Goal: Ask a question

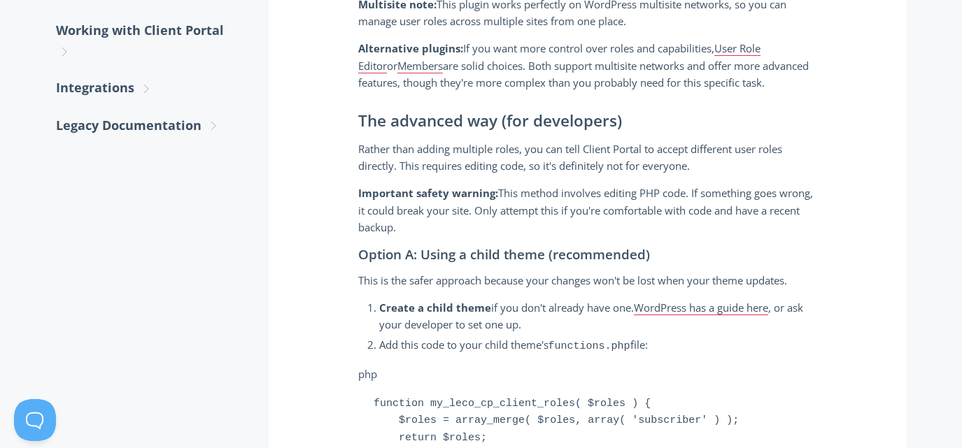
scroll to position [844, 0]
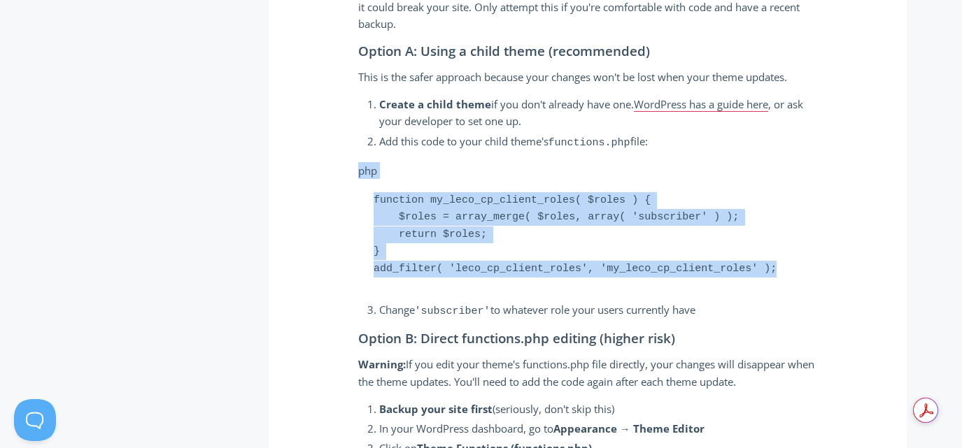
drag, startPoint x: 356, startPoint y: 169, endPoint x: 782, endPoint y: 275, distance: 438.9
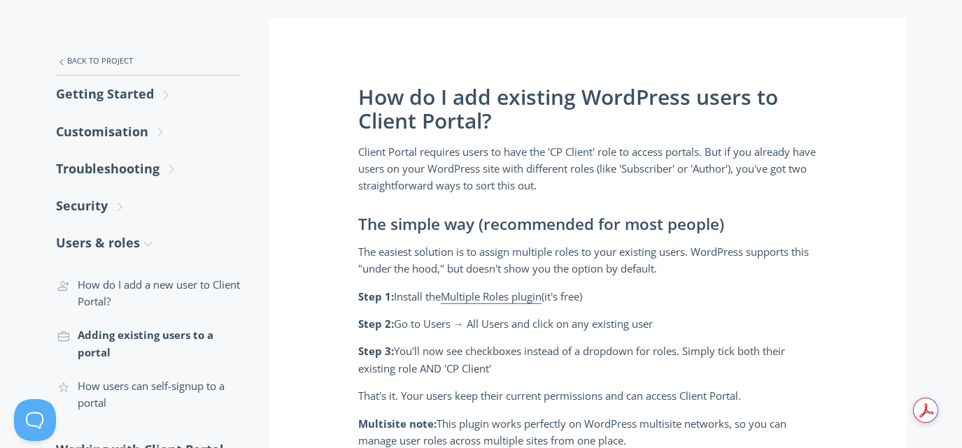
scroll to position [281, 0]
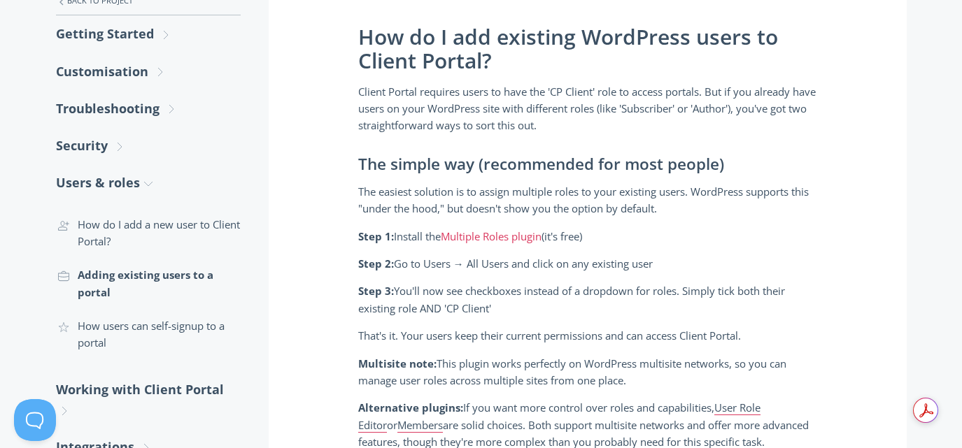
click at [483, 234] on link "Multiple Roles plugin" at bounding box center [491, 236] width 101 height 15
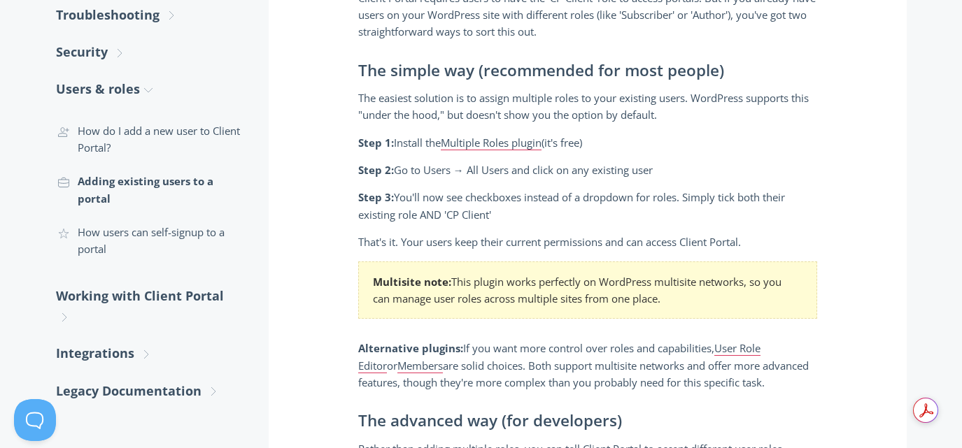
scroll to position [437, 0]
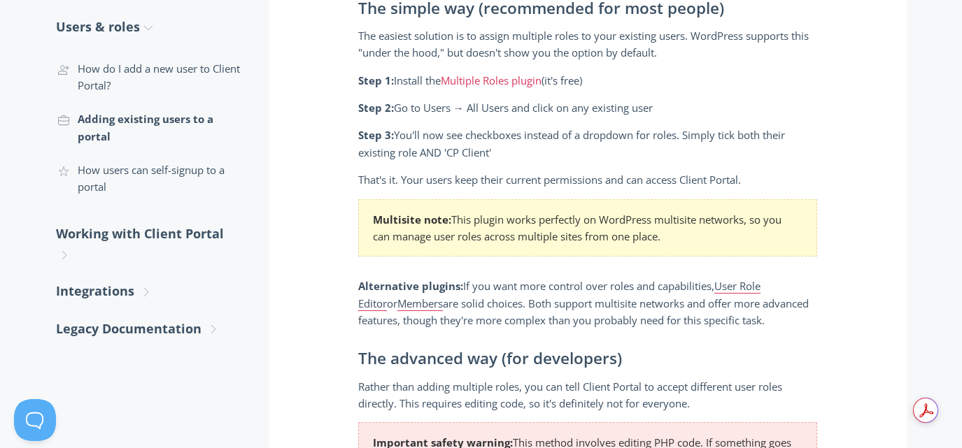
click at [480, 85] on link "Multiple Roles plugin" at bounding box center [491, 80] width 101 height 15
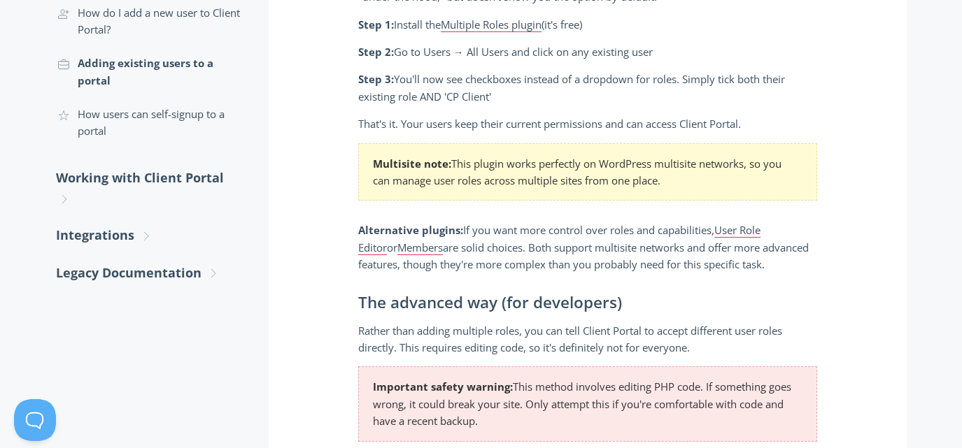
scroll to position [499, 0]
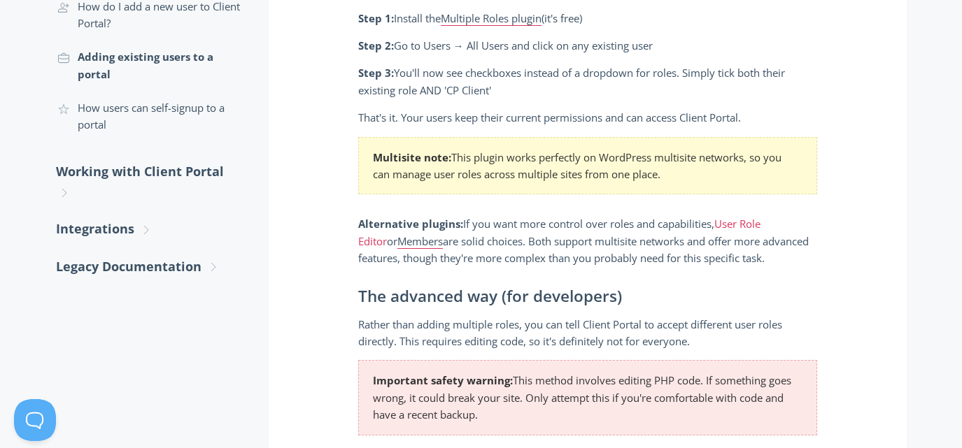
click at [741, 217] on link "User Role Editor" at bounding box center [559, 232] width 402 height 31
click at [397, 243] on link "Members" at bounding box center [419, 241] width 45 height 15
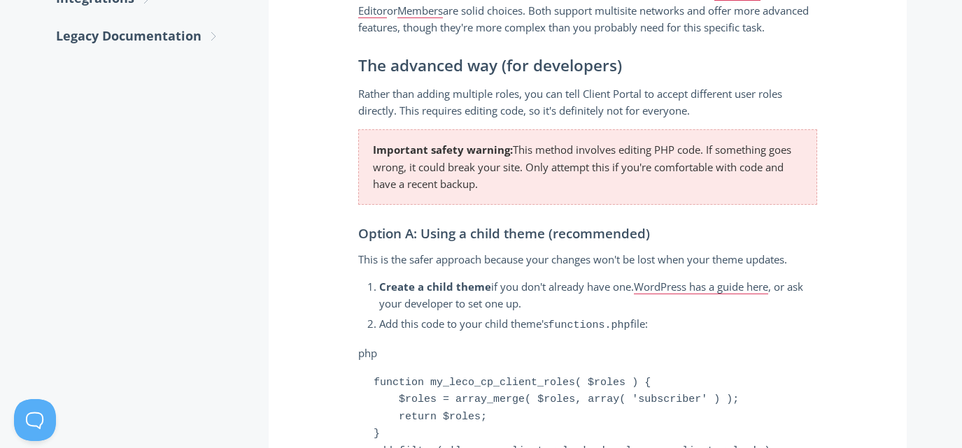
scroll to position [757, 0]
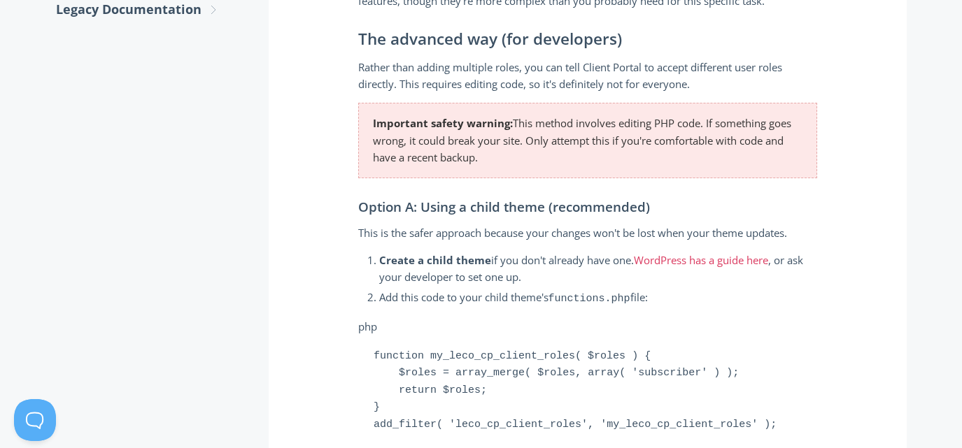
click at [694, 261] on link "WordPress has a guide here" at bounding box center [701, 260] width 134 height 15
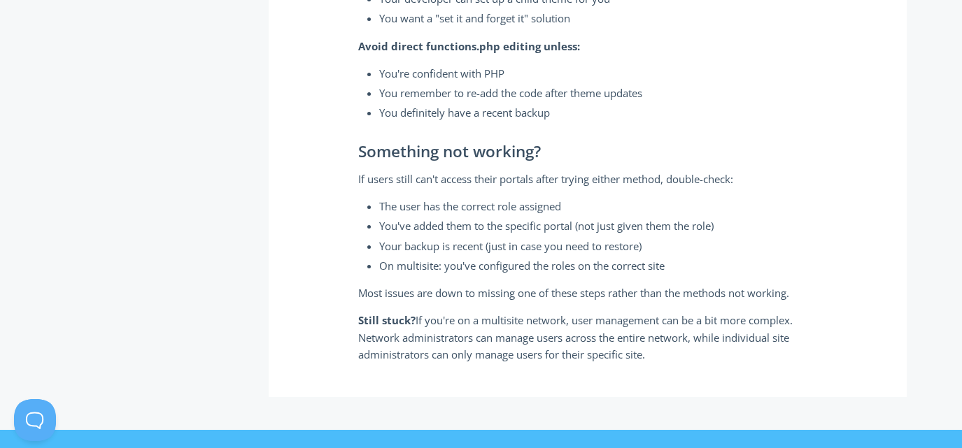
scroll to position [2036, 0]
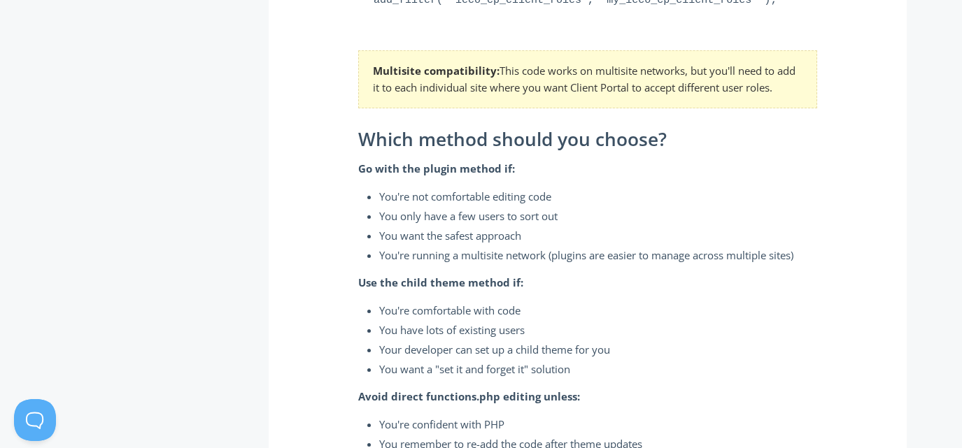
scroll to position [2414, 0]
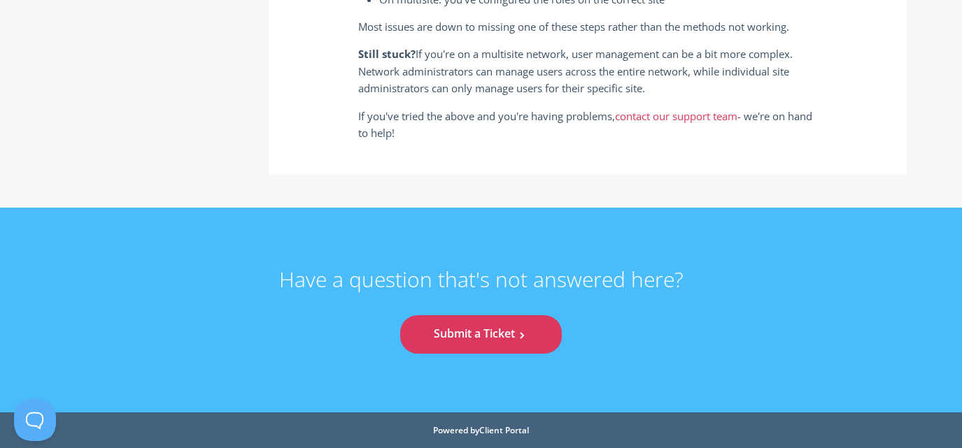
click at [663, 115] on link "contact our support team" at bounding box center [676, 116] width 122 height 15
